Goal: Task Accomplishment & Management: Manage account settings

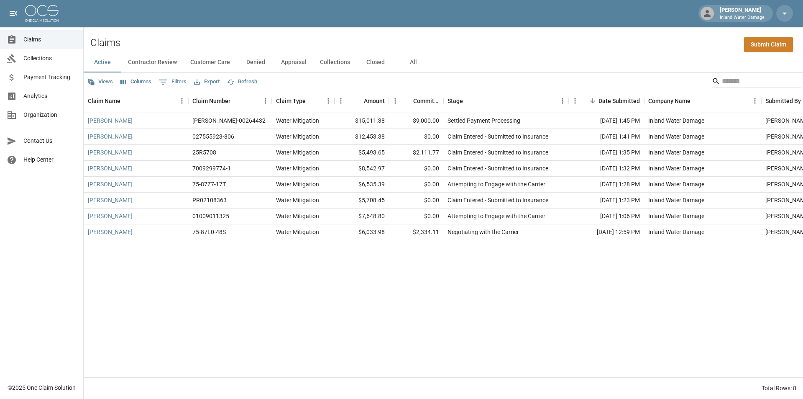
click at [750, 8] on div "Corina Tapia Inland Water Damage" at bounding box center [742, 13] width 51 height 15
click at [781, 10] on icon "button" at bounding box center [785, 13] width 10 height 10
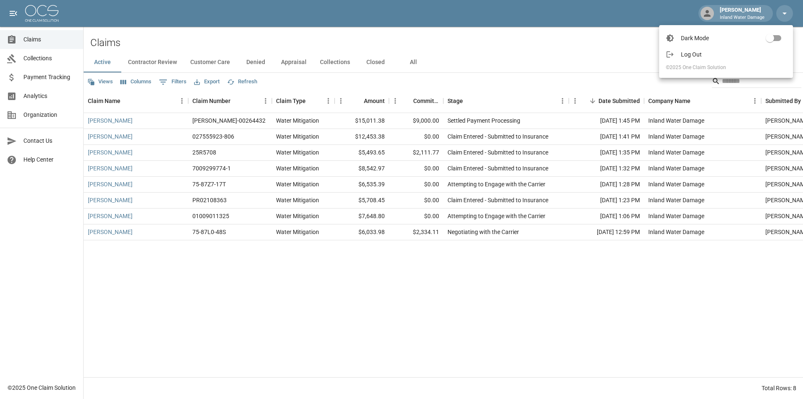
click at [701, 53] on span "Log Out" at bounding box center [733, 54] width 105 height 8
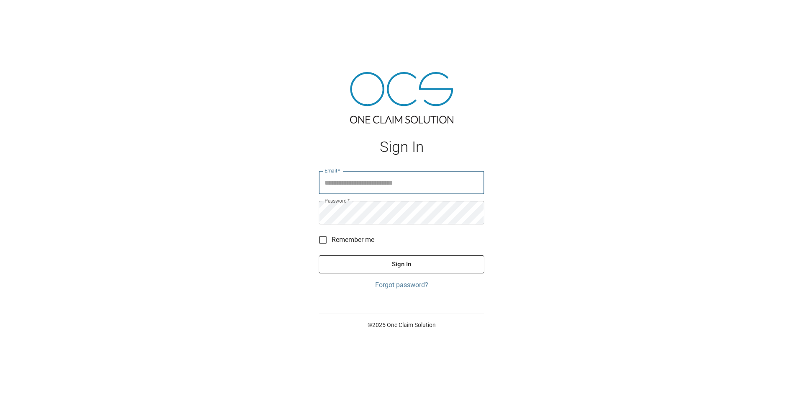
click at [344, 187] on input "Email   *" at bounding box center [402, 182] width 166 height 23
click at [363, 181] on input "Email   *" at bounding box center [402, 182] width 166 height 23
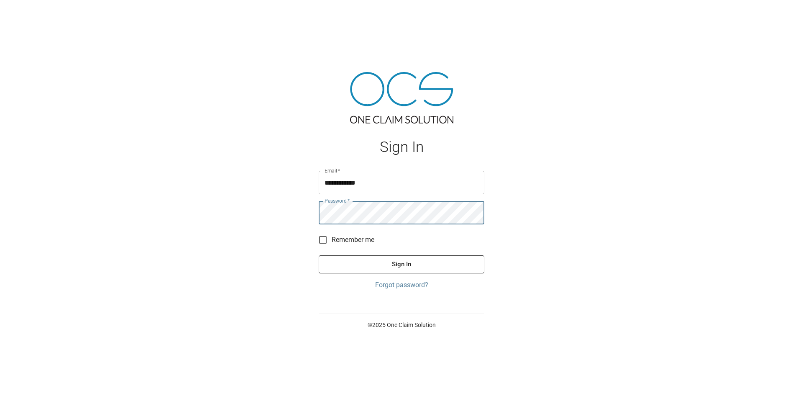
click at [319, 255] on button "Sign In" at bounding box center [402, 264] width 166 height 18
click at [363, 181] on input "**********" at bounding box center [402, 182] width 166 height 23
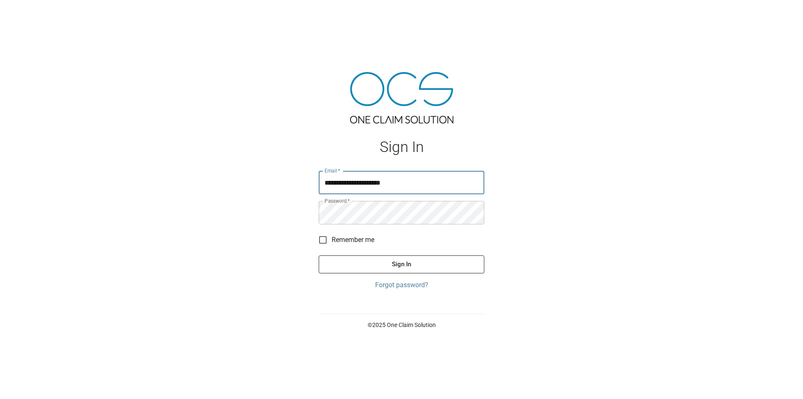
type input "**********"
click at [390, 267] on button "Sign In" at bounding box center [402, 264] width 166 height 18
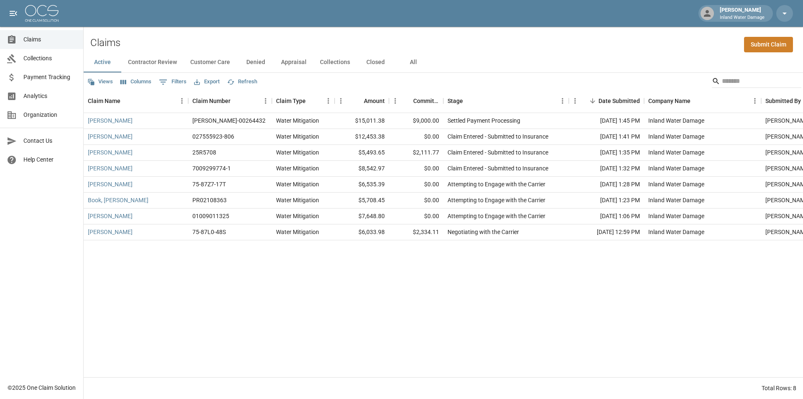
click at [47, 59] on span "Collections" at bounding box center [49, 58] width 53 height 9
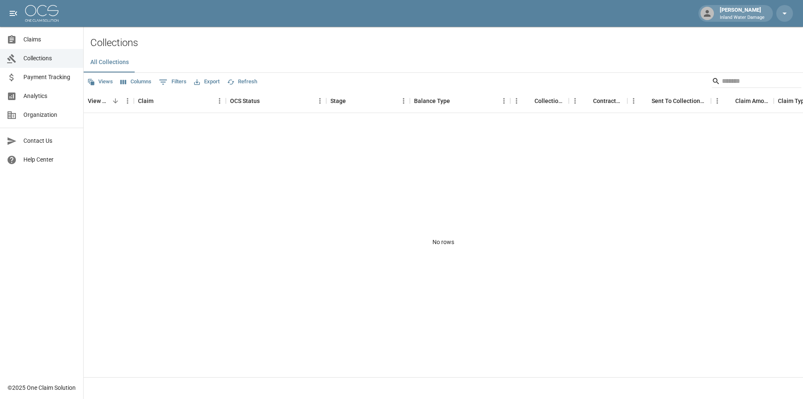
click at [46, 77] on span "Payment Tracking" at bounding box center [49, 77] width 53 height 9
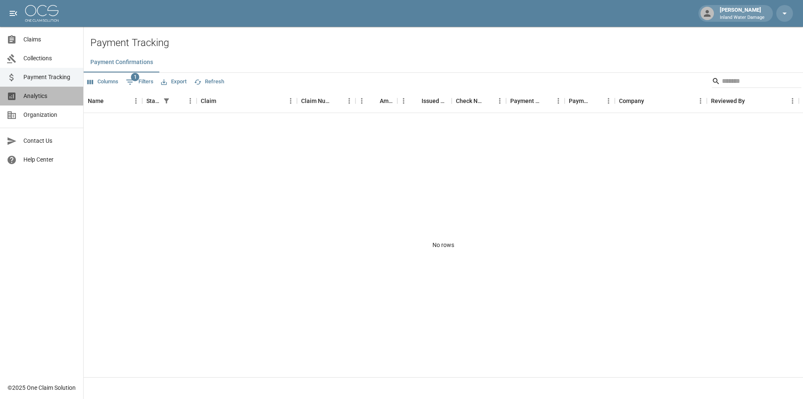
click at [45, 91] on link "Analytics" at bounding box center [41, 96] width 83 height 19
